Goal: Information Seeking & Learning: Understand process/instructions

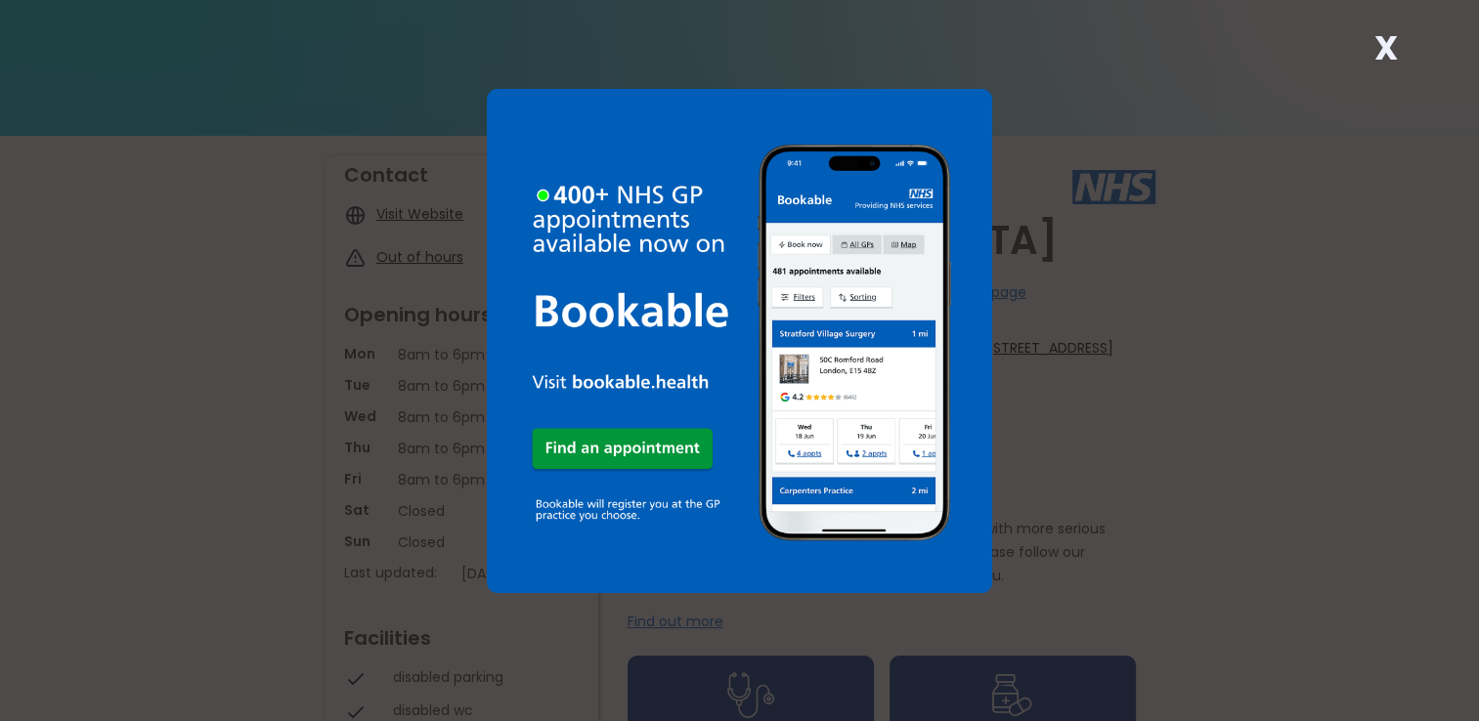
scroll to position [98, 0]
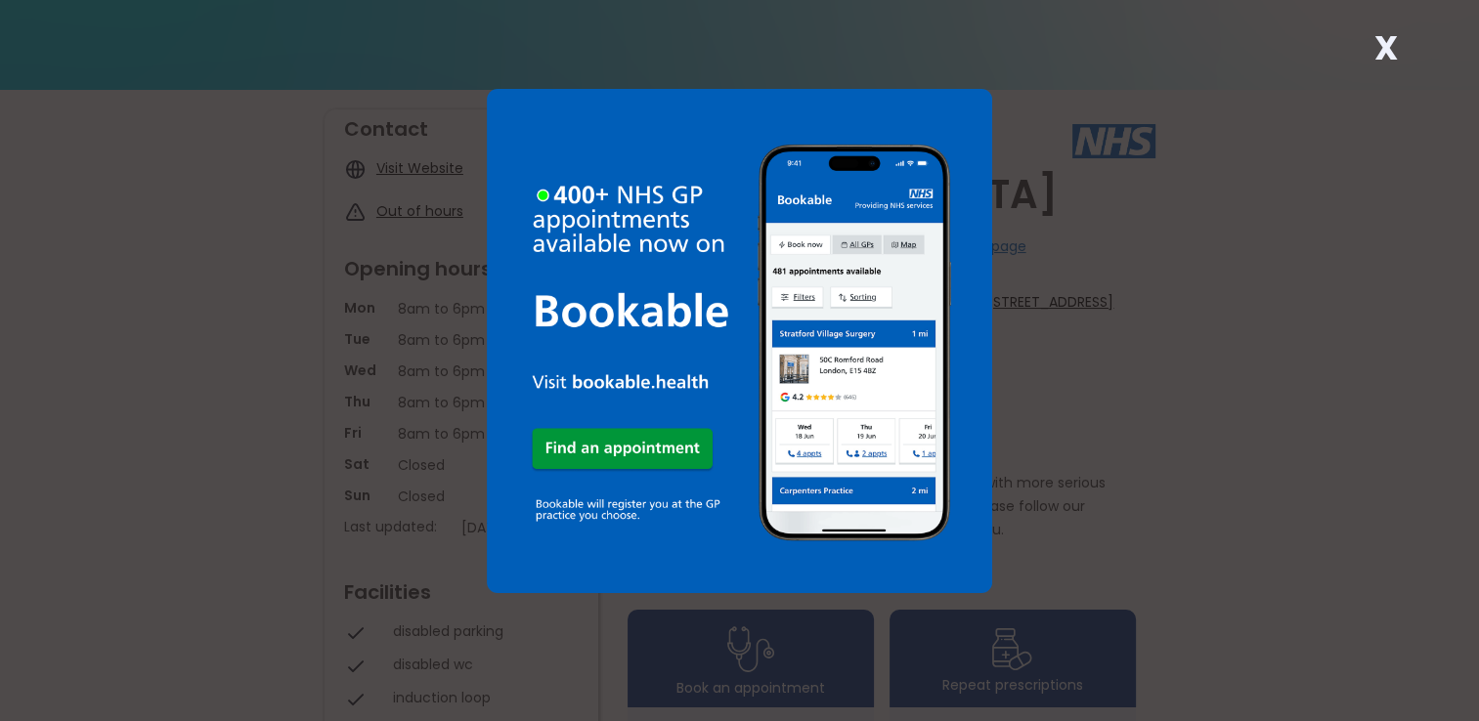
click at [1381, 48] on strong "X" at bounding box center [1384, 47] width 23 height 47
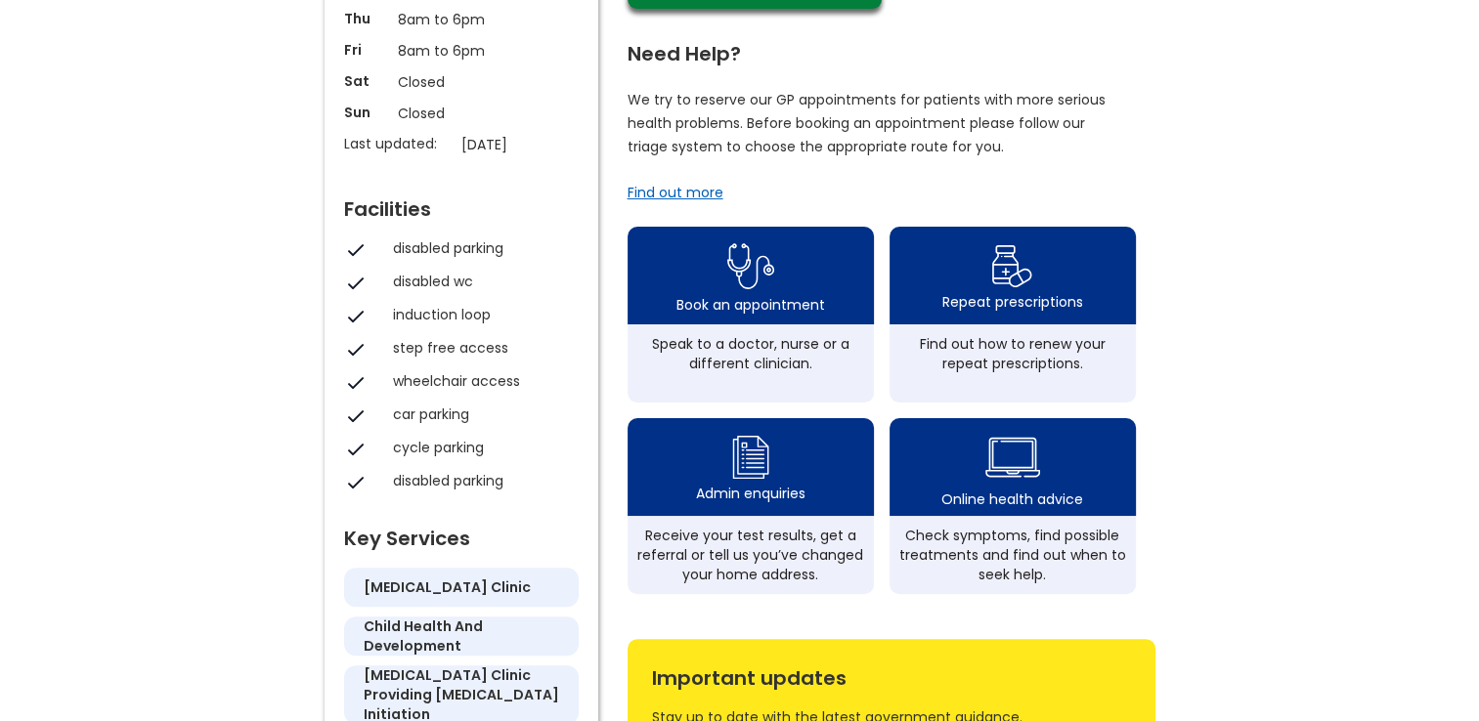
scroll to position [489, 0]
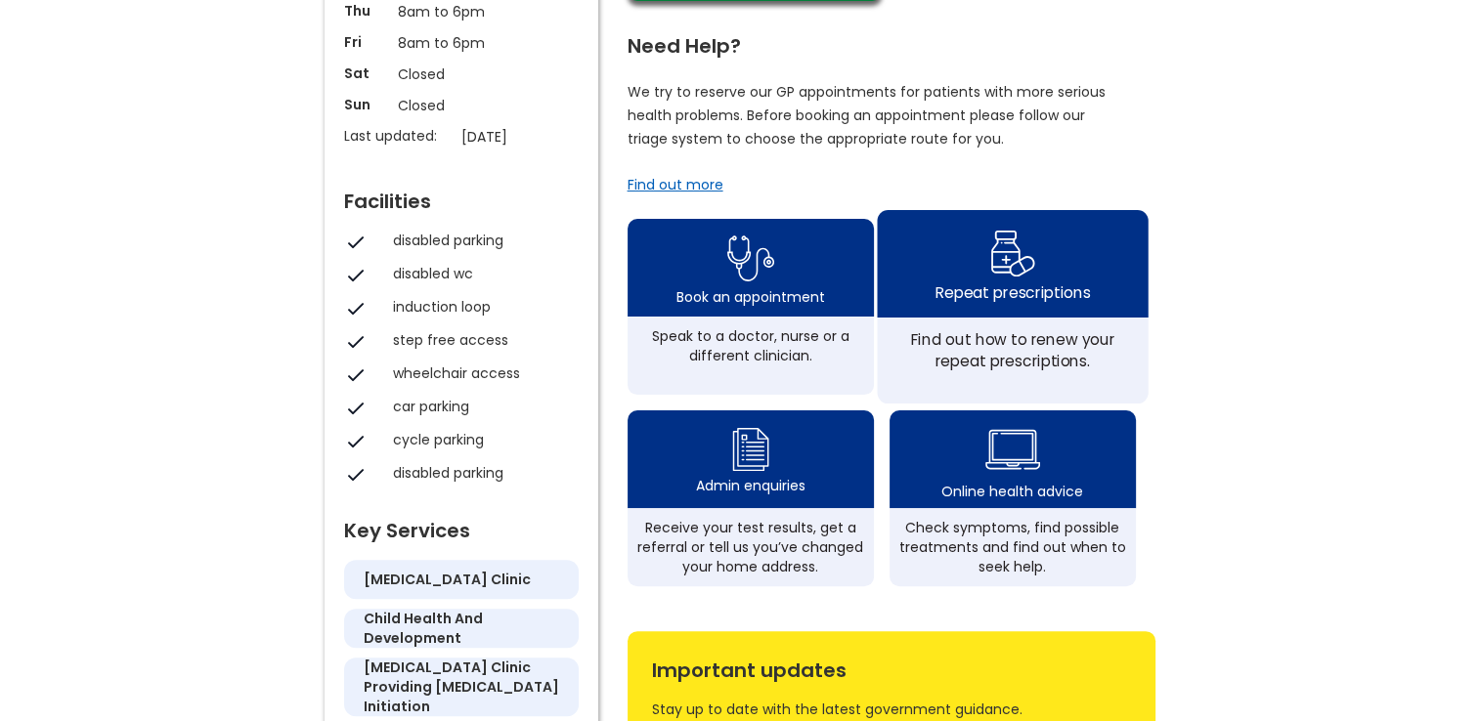
click at [1012, 281] on img at bounding box center [1012, 253] width 46 height 57
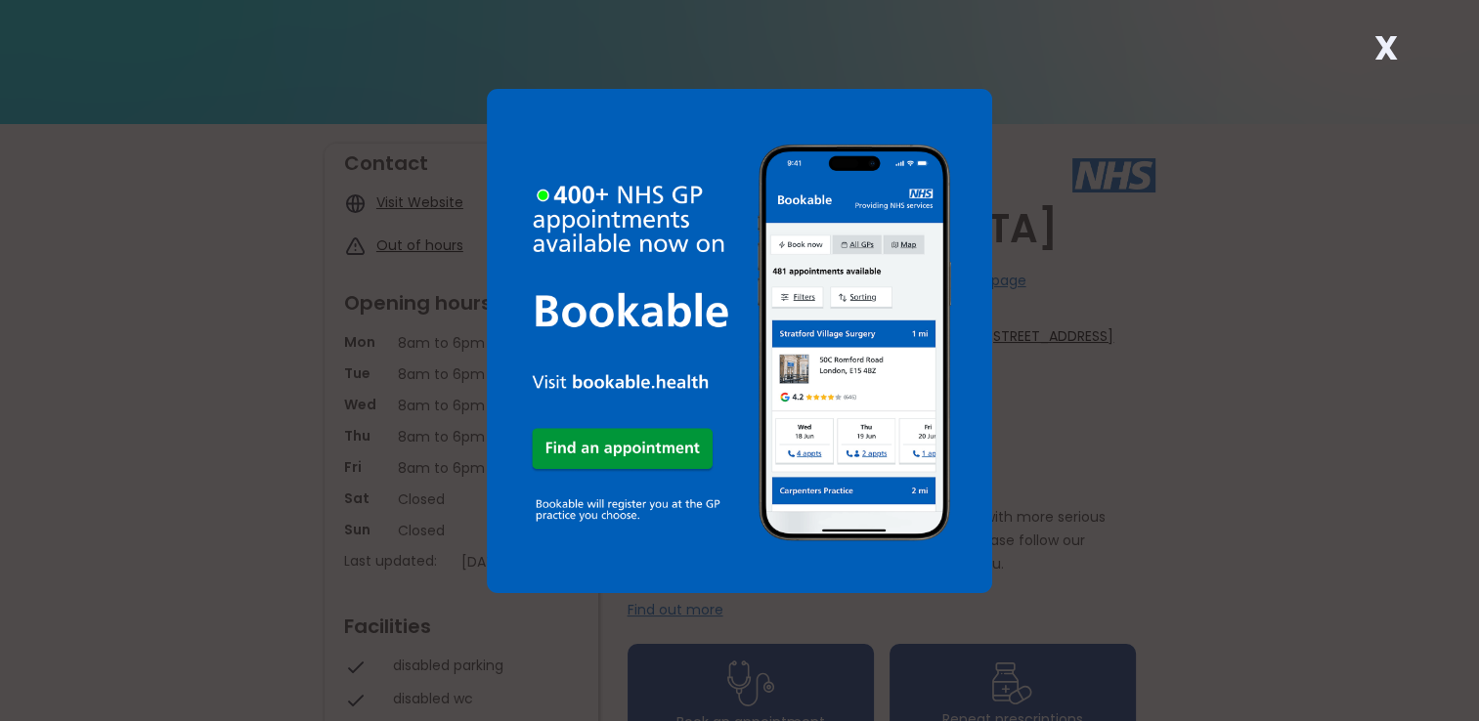
scroll to position [98, 0]
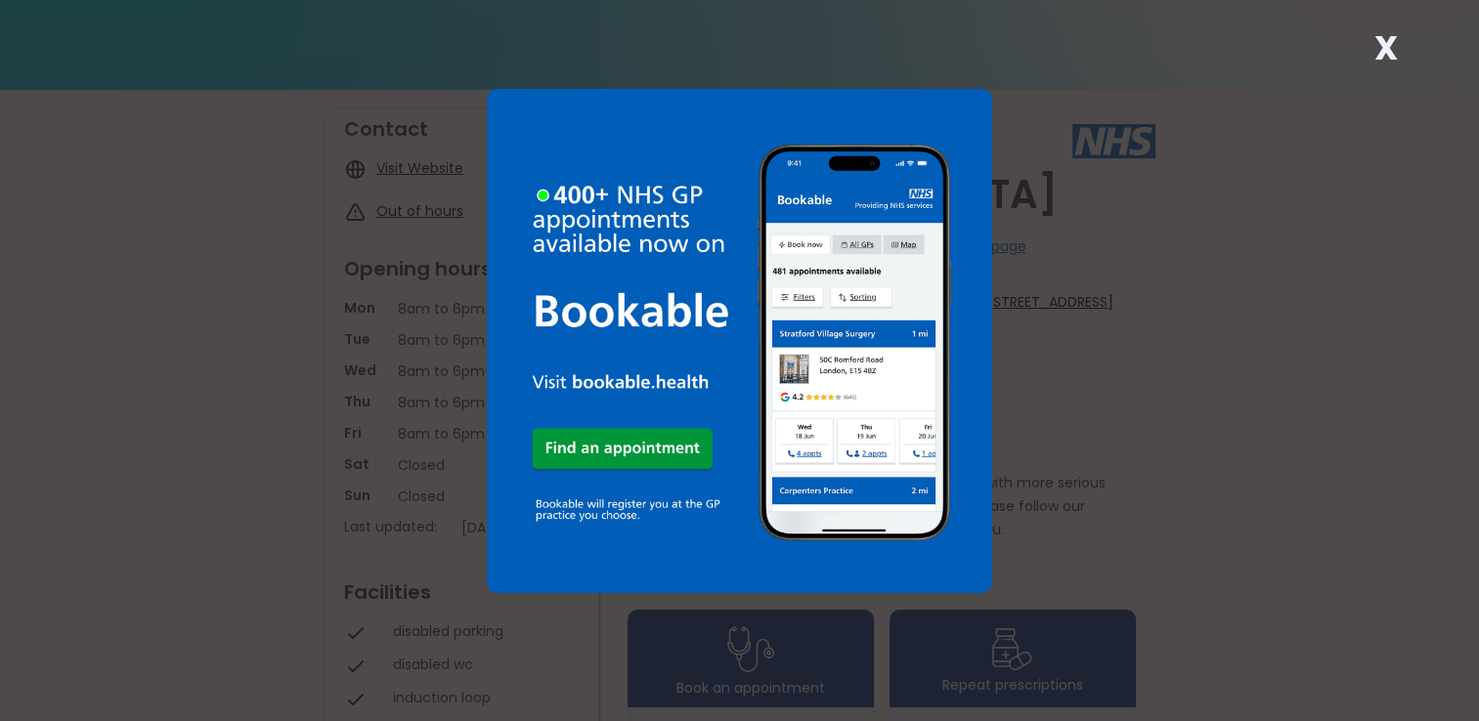
click at [1382, 44] on strong "X" at bounding box center [1384, 47] width 23 height 47
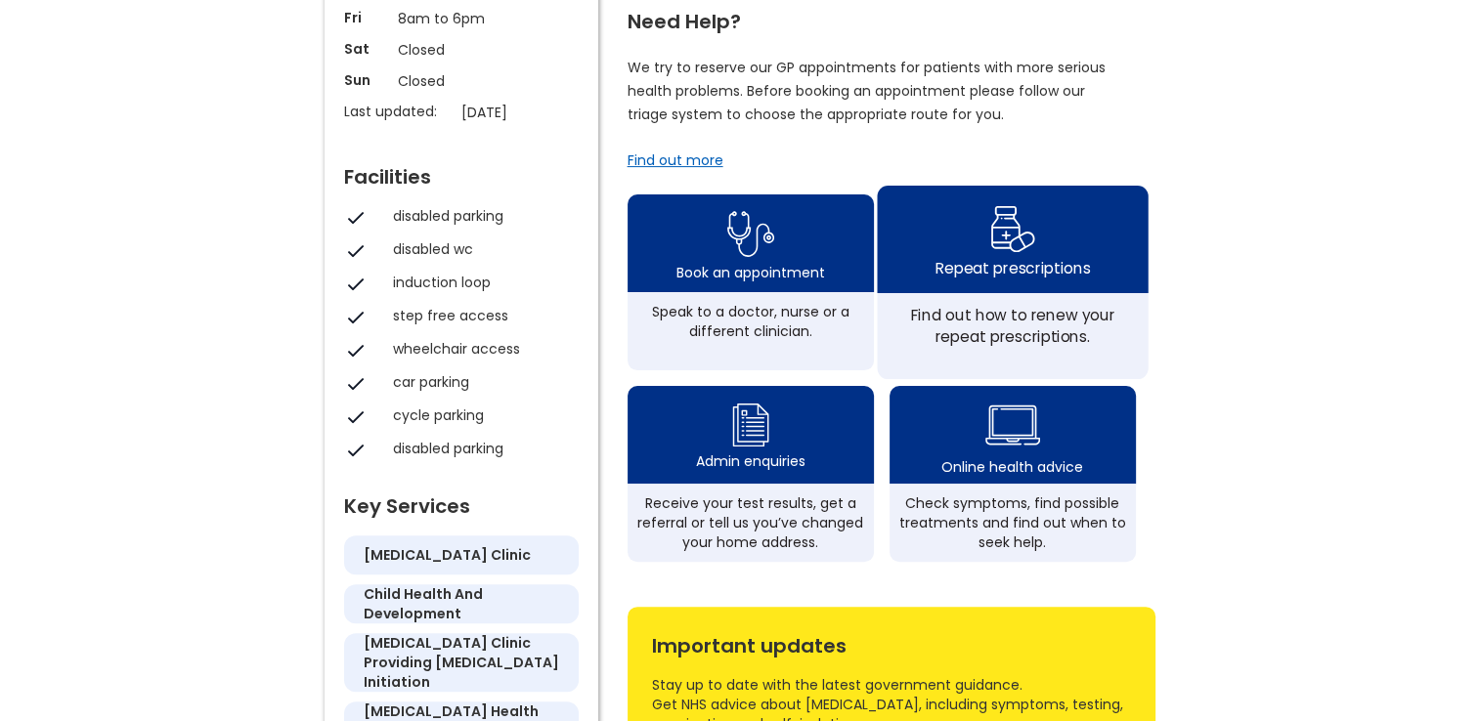
scroll to position [586, 0]
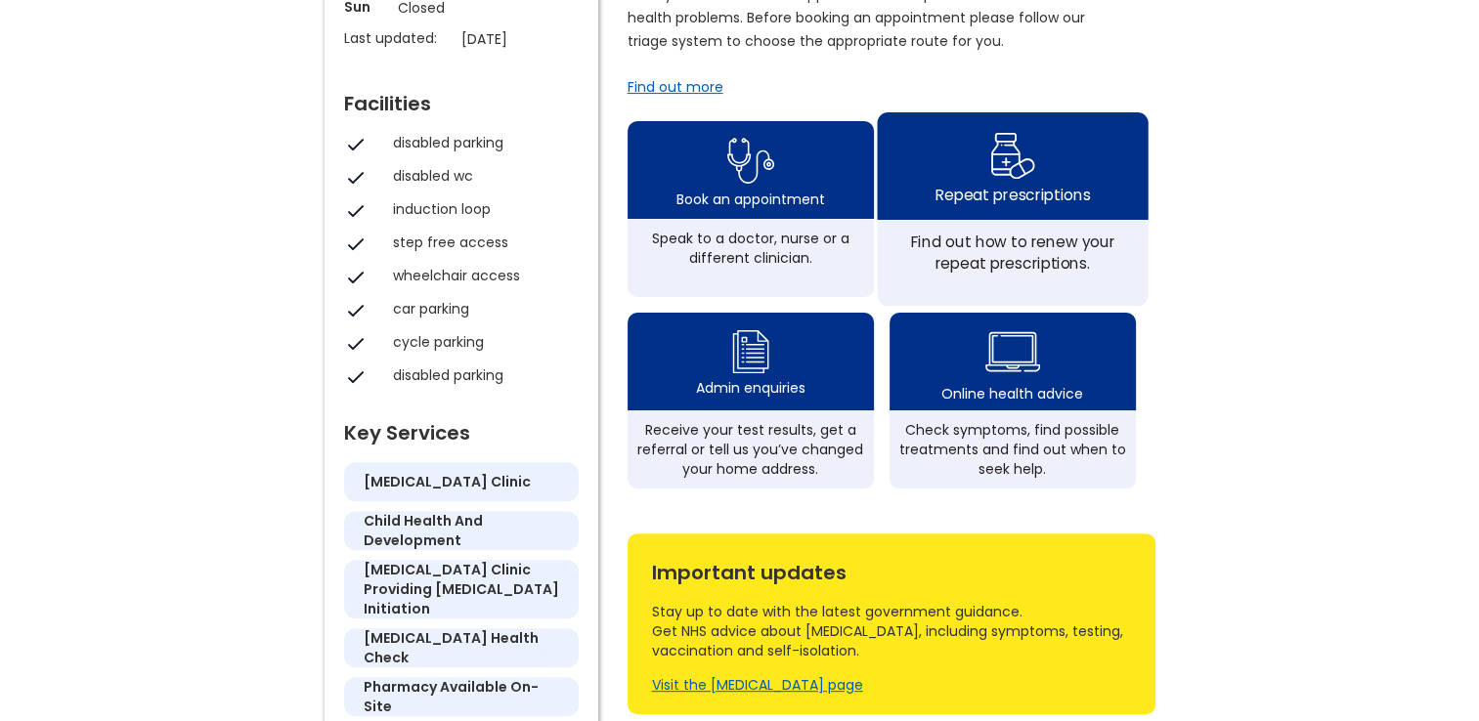
click at [1005, 274] on div "Find out how to renew your repeat prescriptions." at bounding box center [1011, 252] width 249 height 43
click at [996, 205] on div "Repeat prescriptions" at bounding box center [1011, 195] width 154 height 22
